Goal: Information Seeking & Learning: Check status

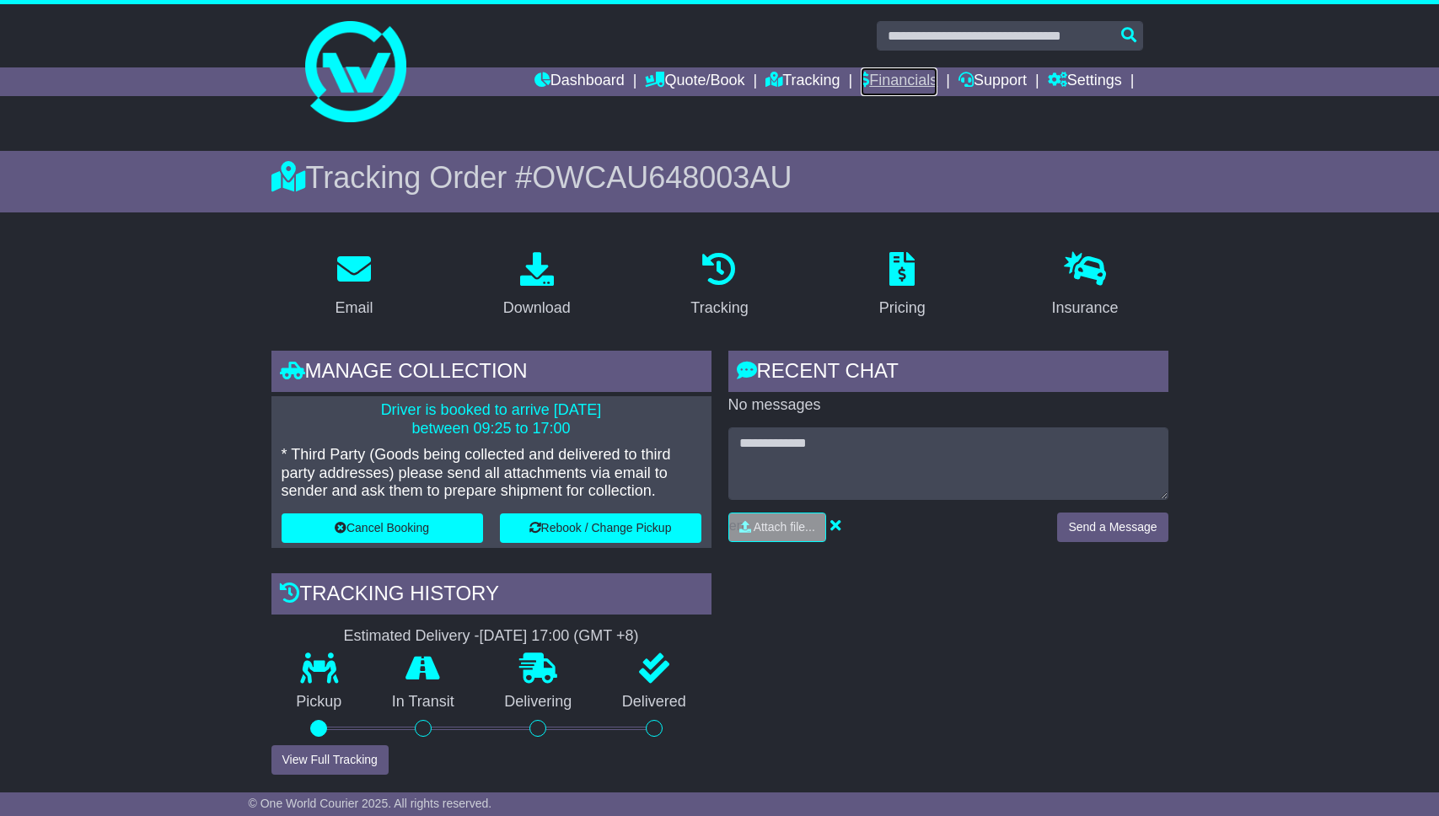
click at [910, 83] on link "Financials" at bounding box center [898, 81] width 77 height 29
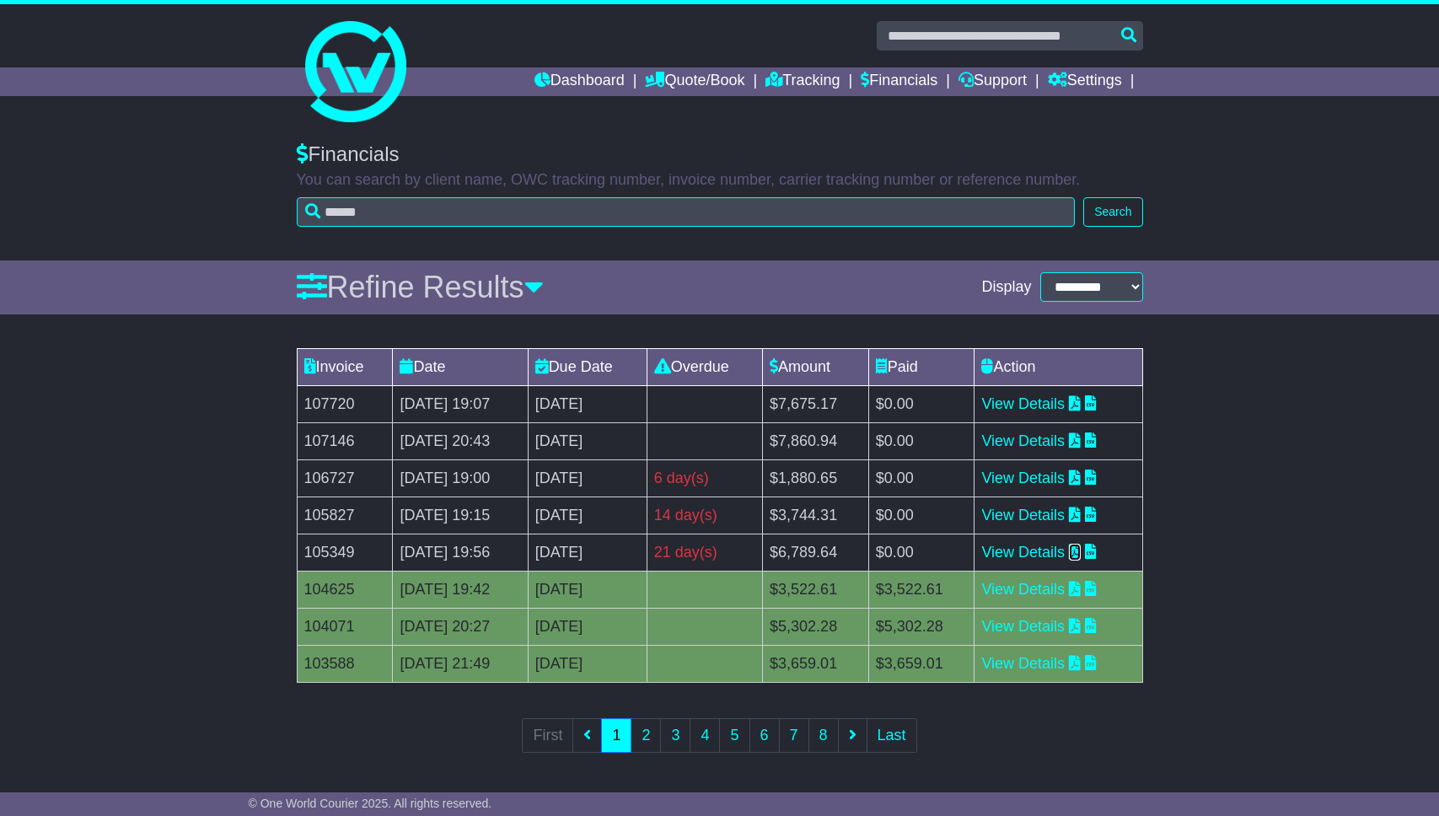
click at [1080, 550] on icon at bounding box center [1075, 551] width 12 height 15
click at [1080, 516] on icon at bounding box center [1075, 514] width 12 height 15
click at [1080, 477] on icon at bounding box center [1075, 476] width 12 height 15
click at [828, 445] on td "$7,860.94" at bounding box center [816, 440] width 106 height 37
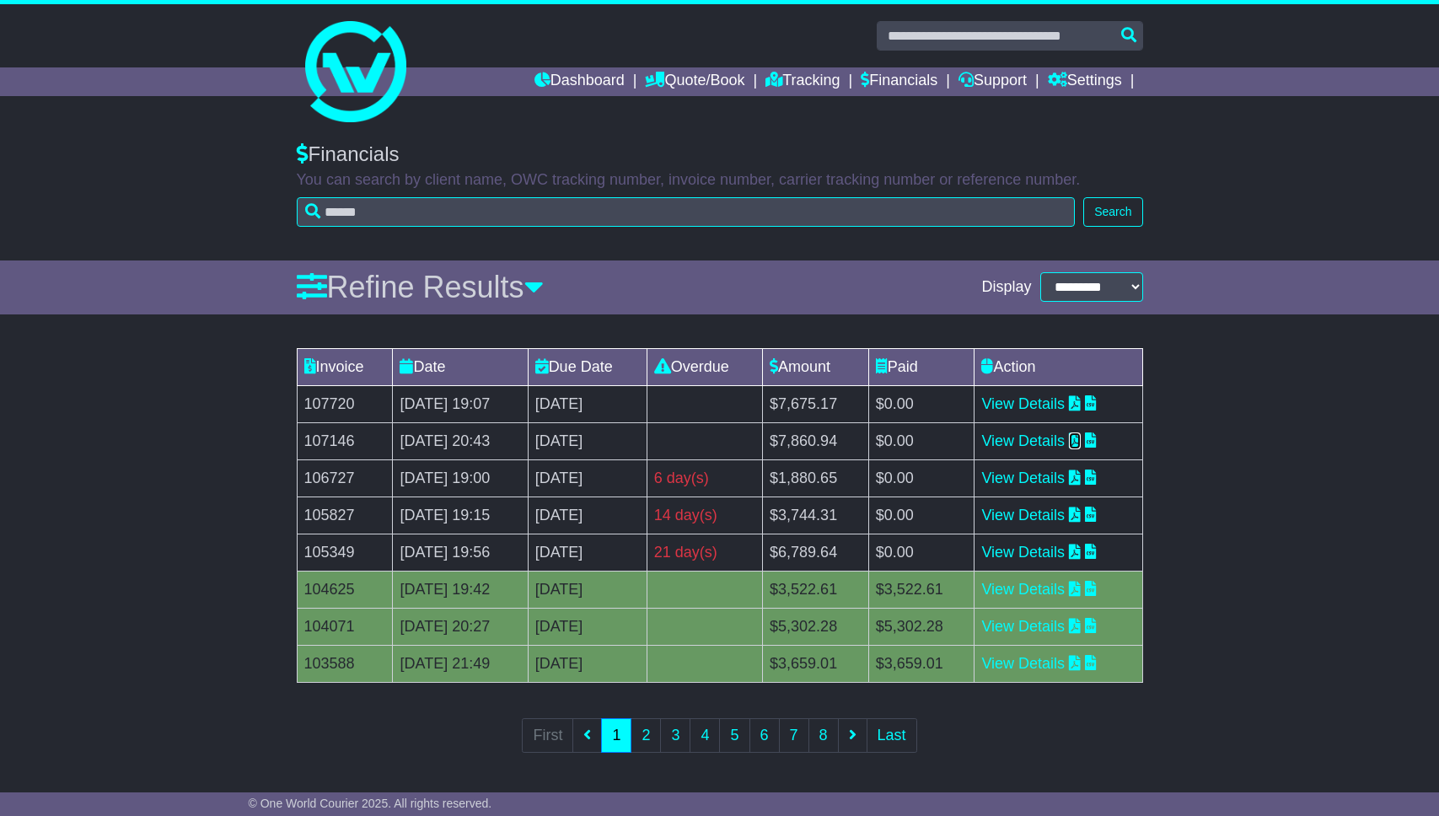
click at [1080, 440] on icon at bounding box center [1075, 439] width 12 height 15
click at [787, 72] on link "Tracking" at bounding box center [802, 81] width 74 height 29
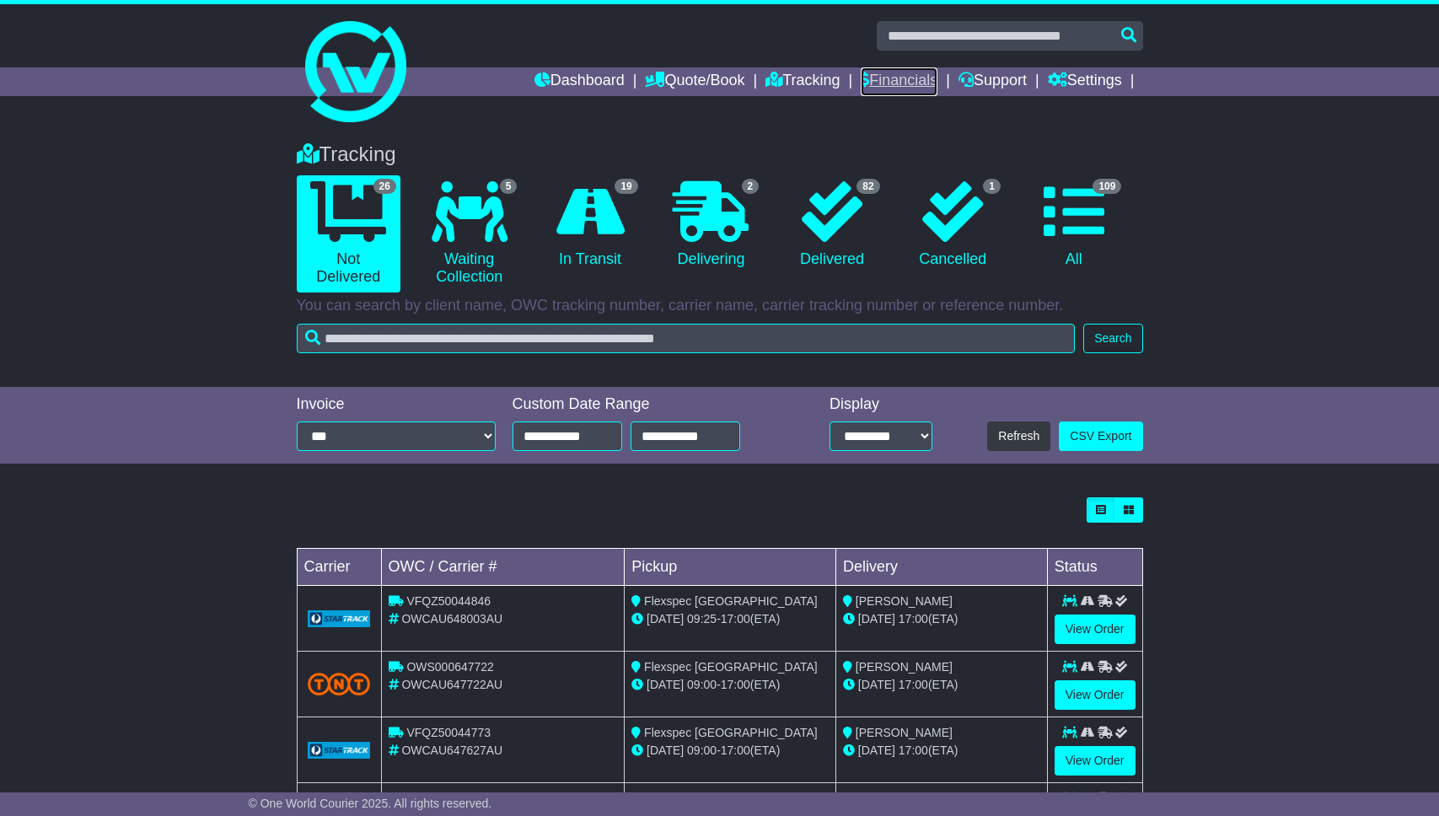
click at [903, 84] on link "Financials" at bounding box center [898, 81] width 77 height 29
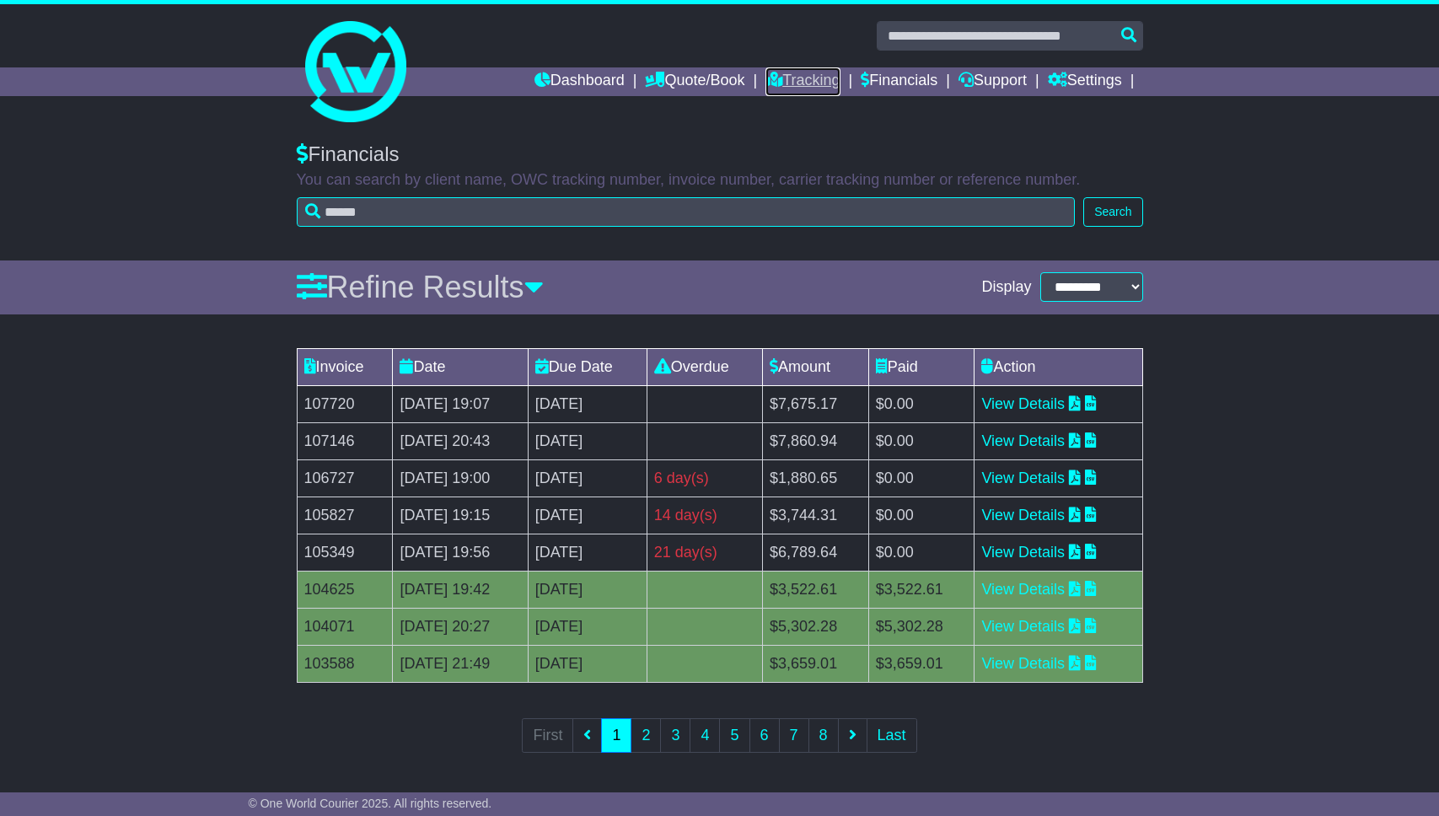
click at [798, 79] on link "Tracking" at bounding box center [802, 81] width 74 height 29
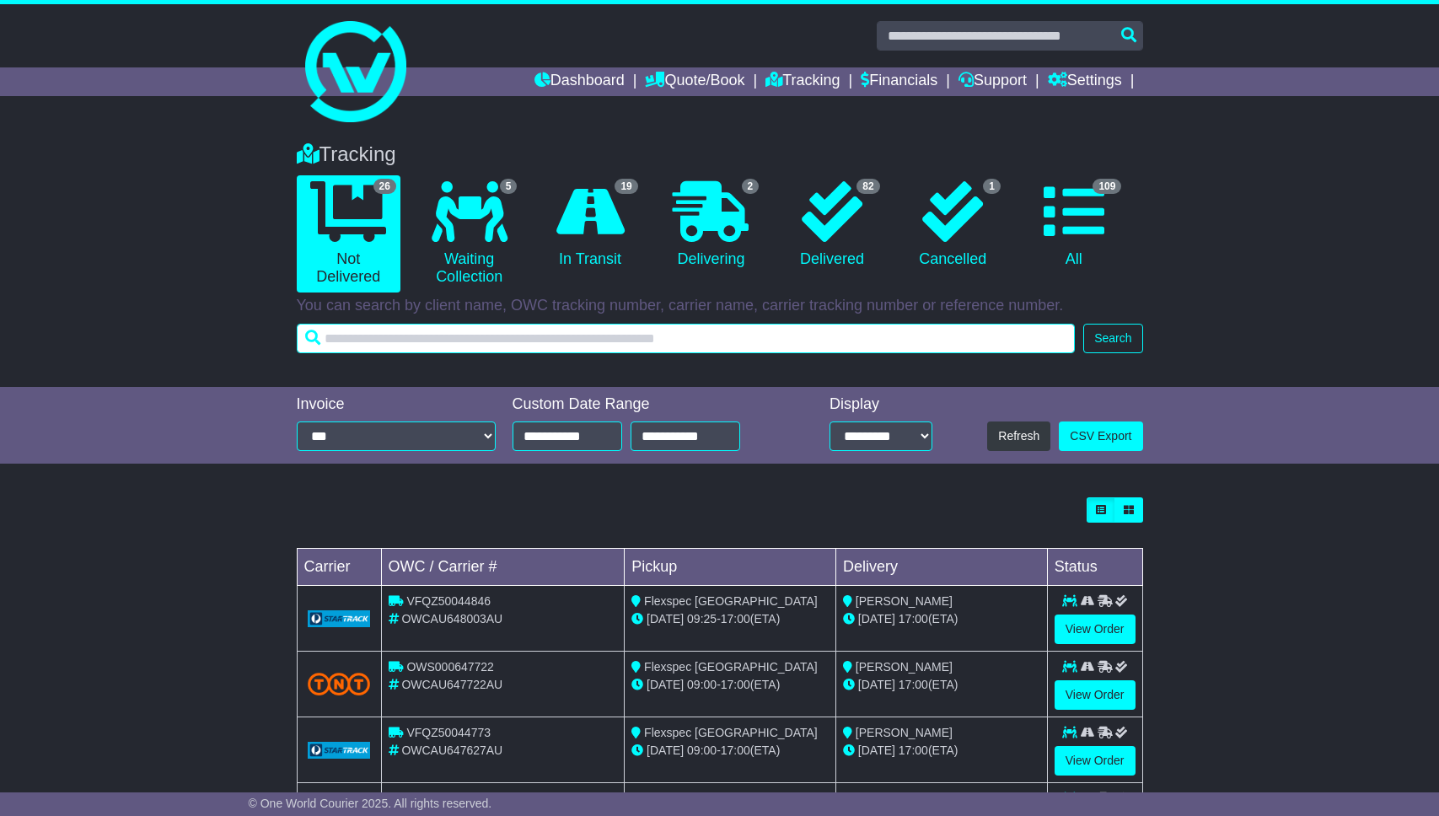
click at [636, 335] on input "text" at bounding box center [686, 338] width 779 height 29
type input "****"
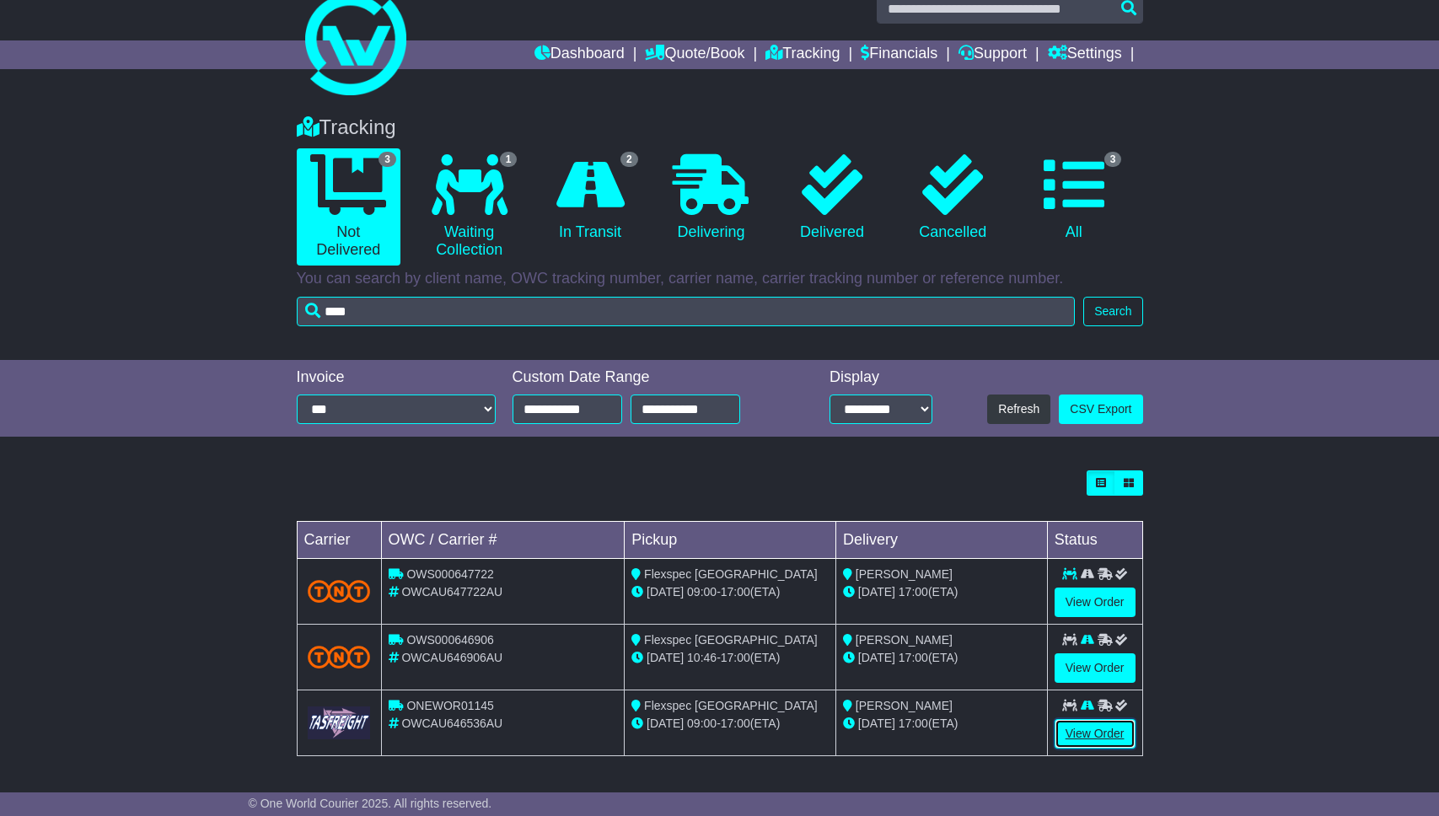
click at [1079, 737] on link "View Order" at bounding box center [1094, 733] width 81 height 29
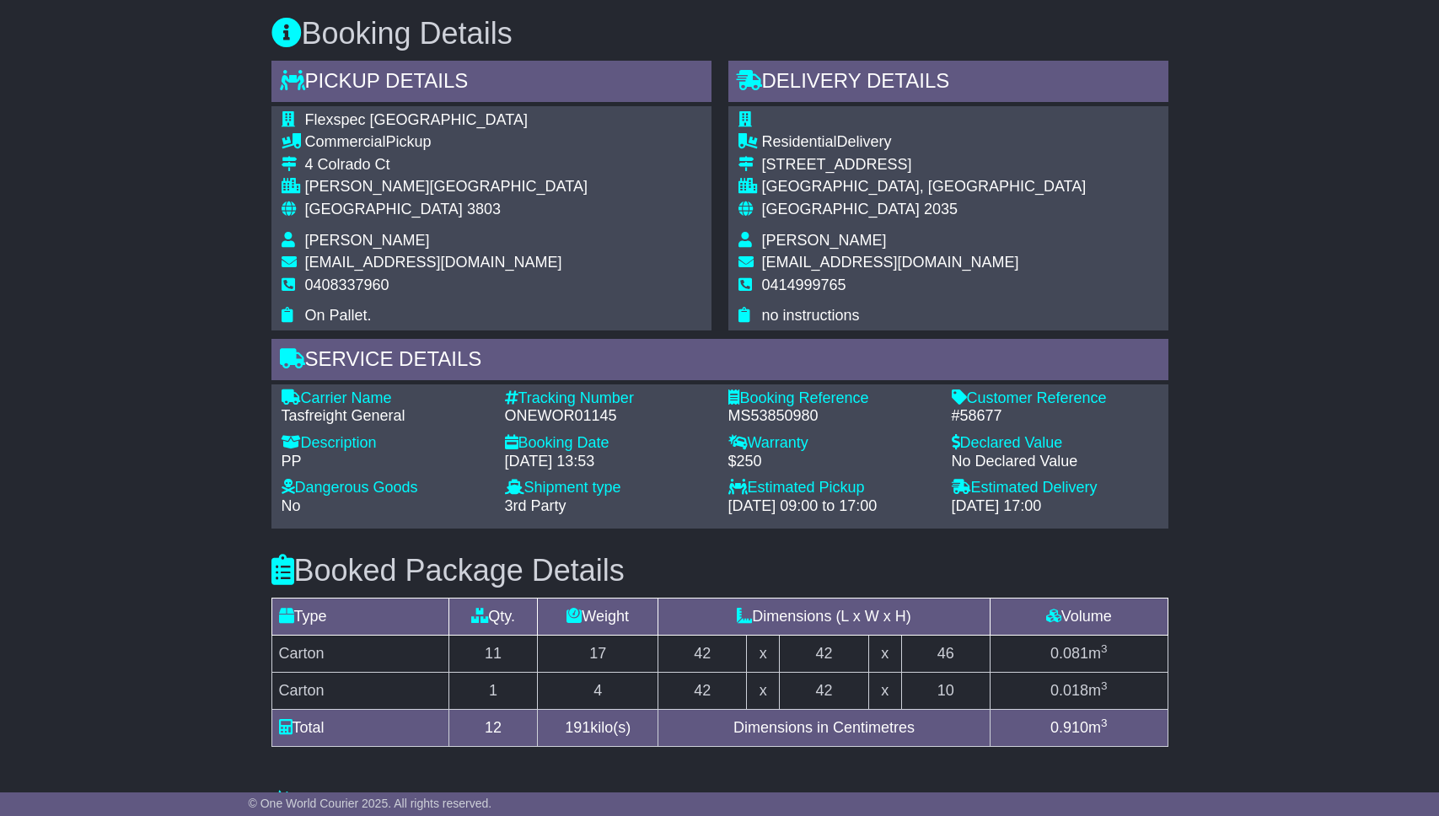
scroll to position [848, 0]
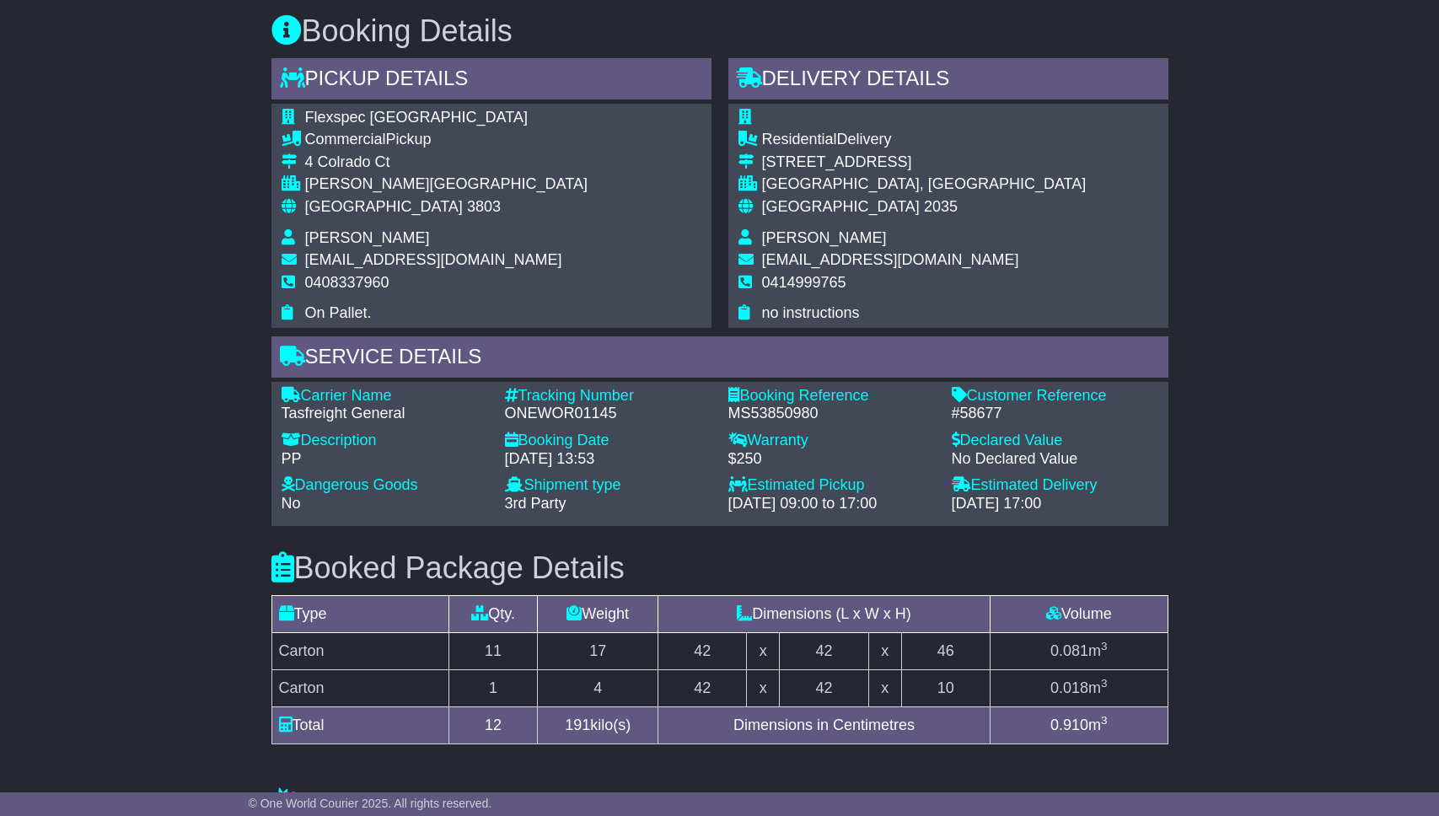
click at [540, 414] on div "ONEWOR01145" at bounding box center [608, 414] width 206 height 19
drag, startPoint x: 506, startPoint y: 410, endPoint x: 629, endPoint y: 413, distance: 123.1
click at [629, 413] on div "ONEWOR01145" at bounding box center [608, 414] width 206 height 19
copy div "ONEWOR01145"
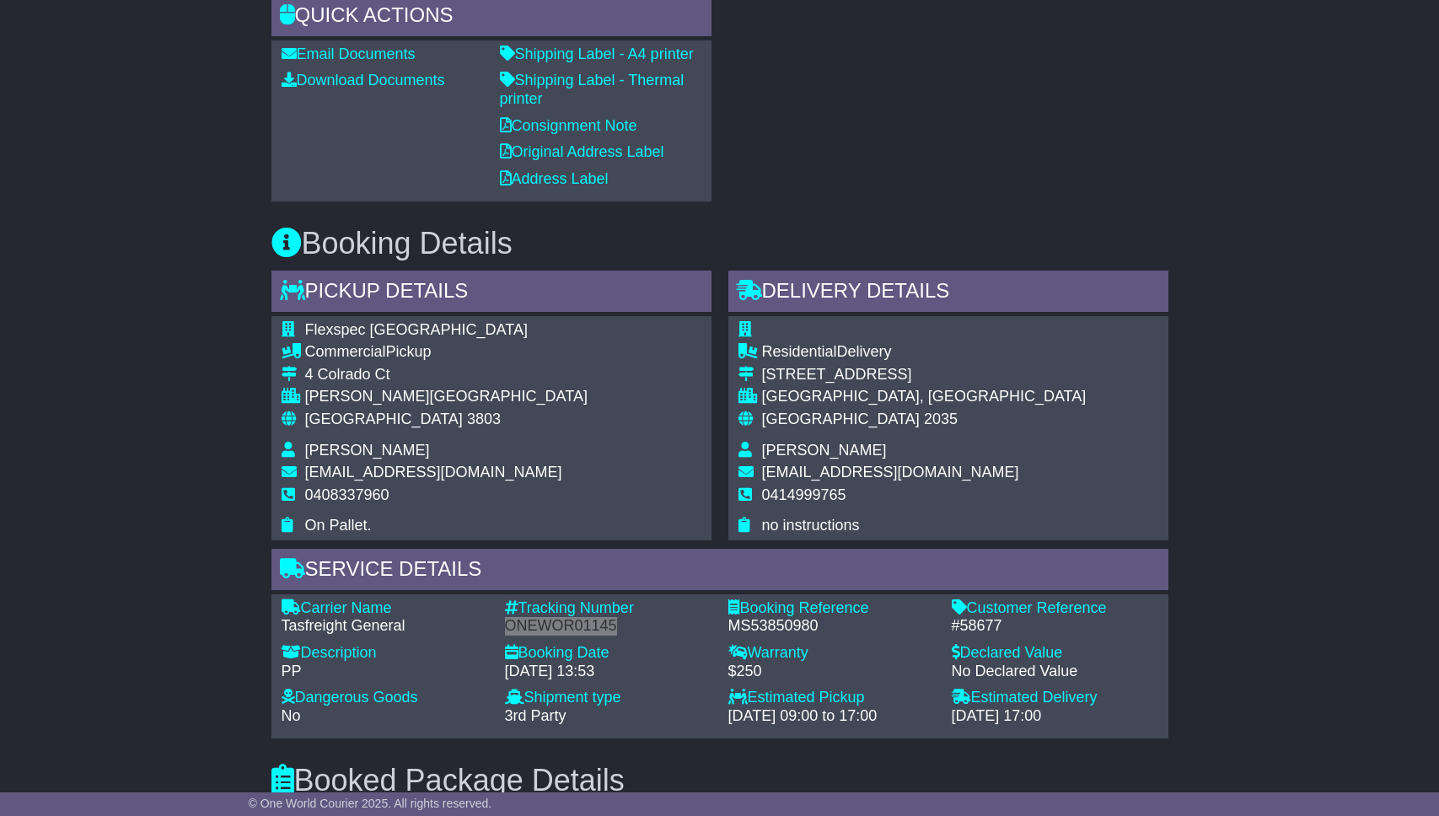
scroll to position [1017, 0]
